Goal: Communication & Community: Connect with others

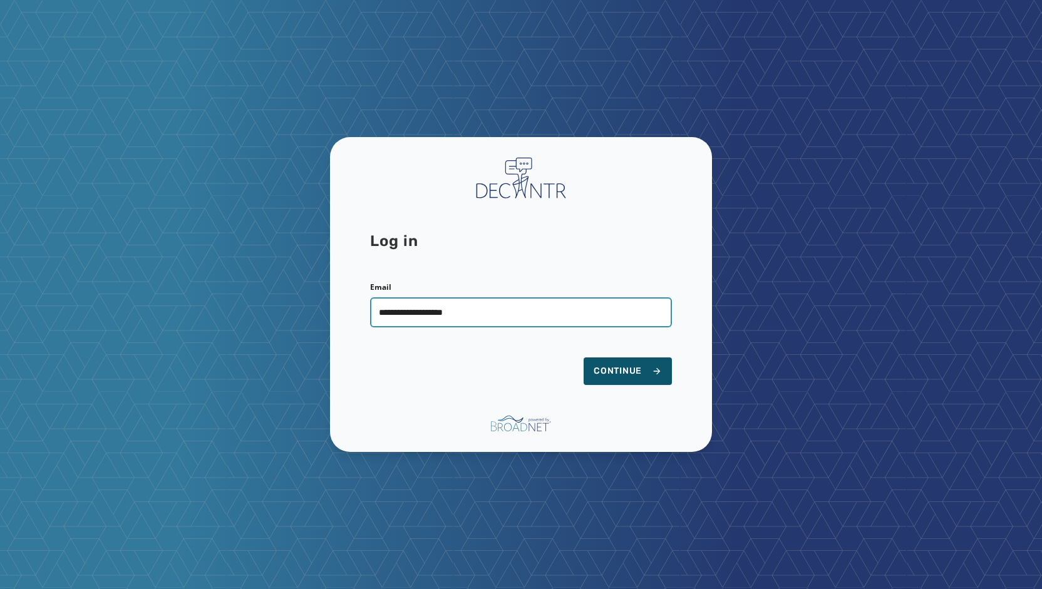
type input "**********"
click at [583, 357] on button "Continue" at bounding box center [627, 371] width 88 height 28
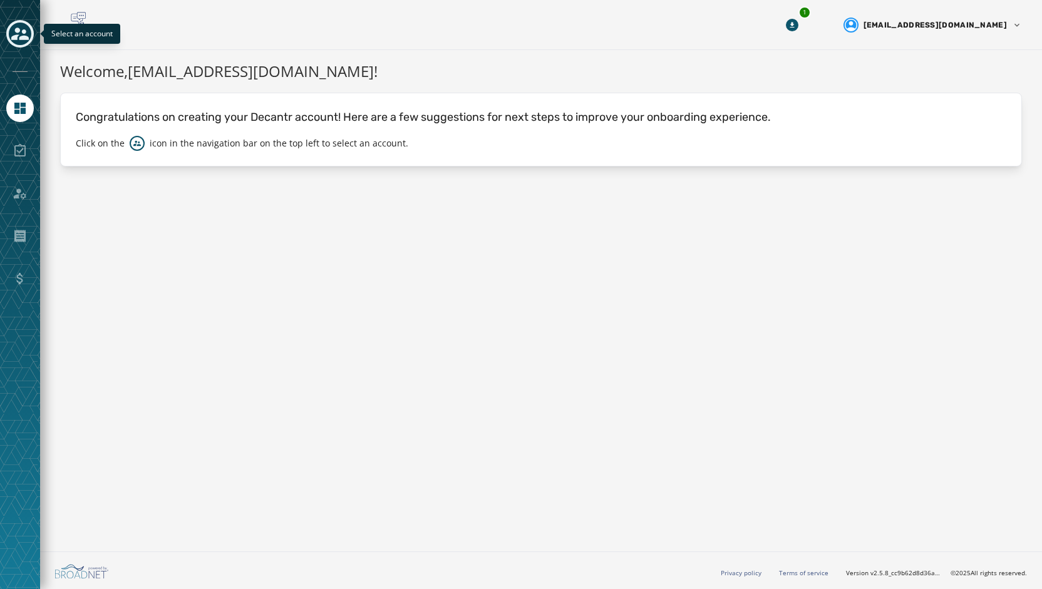
click at [23, 32] on icon "Toggle account select drawer" at bounding box center [20, 34] width 18 height 13
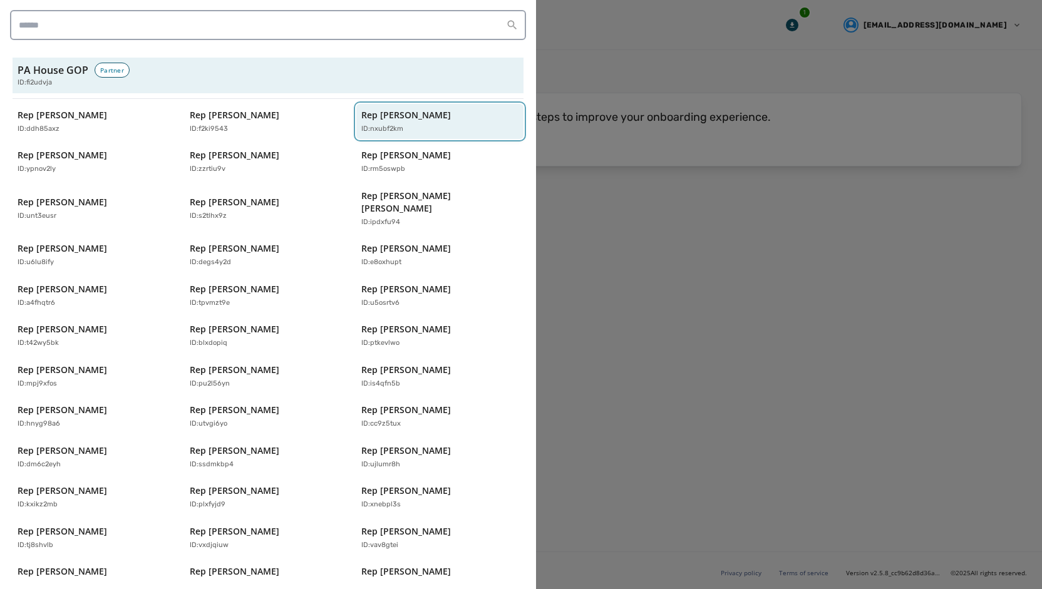
click at [402, 124] on div "ID: nxubf2km" at bounding box center [433, 129] width 145 height 11
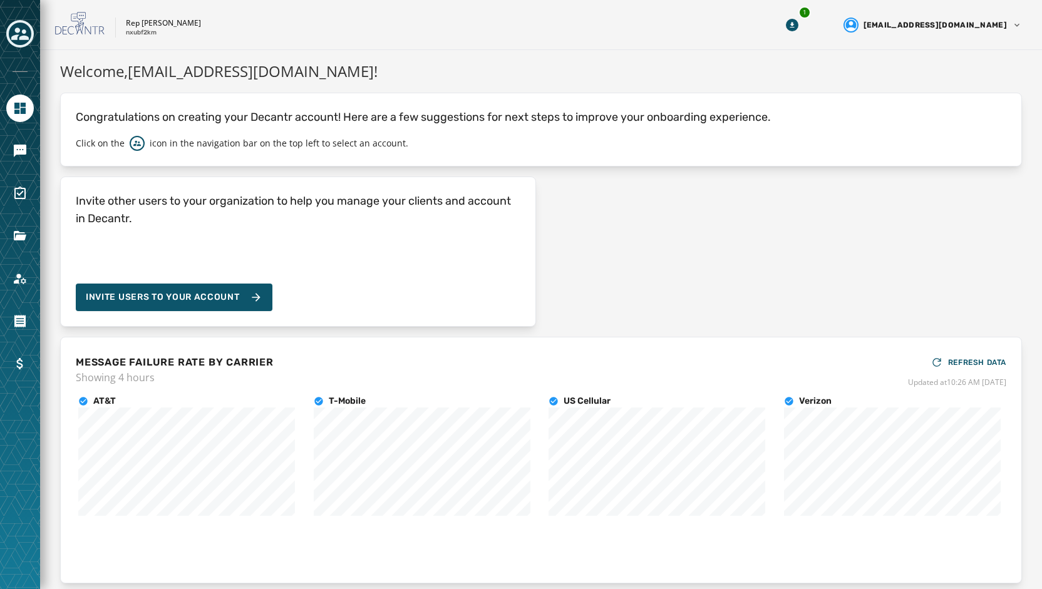
click at [5, 151] on div at bounding box center [20, 294] width 40 height 589
click at [26, 148] on icon "Navigate to Messaging" at bounding box center [20, 151] width 13 height 13
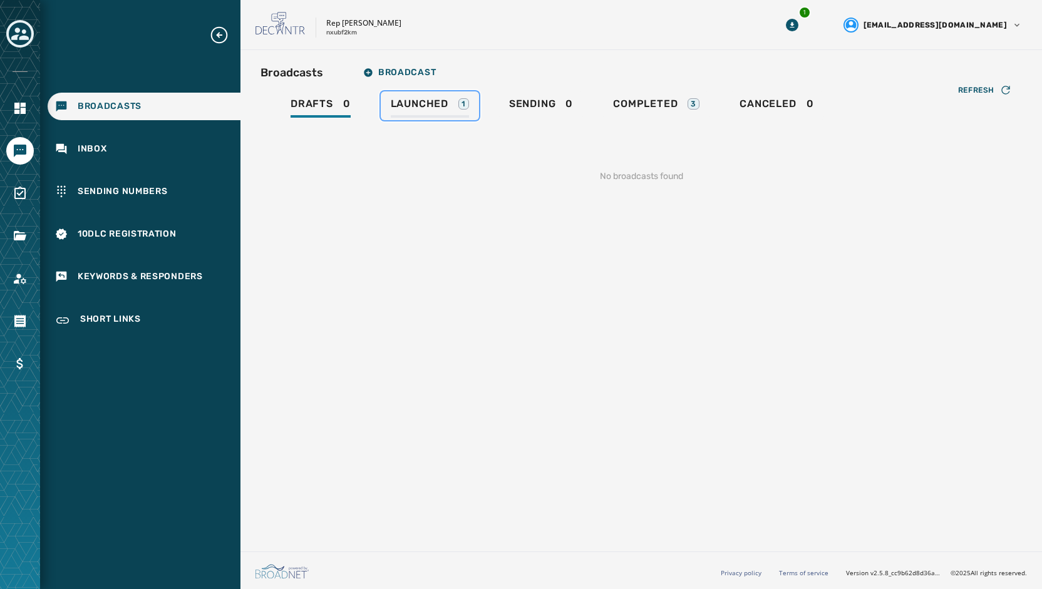
click at [411, 98] on span "Launched" at bounding box center [420, 104] width 58 height 13
